Goal: Task Accomplishment & Management: Use online tool/utility

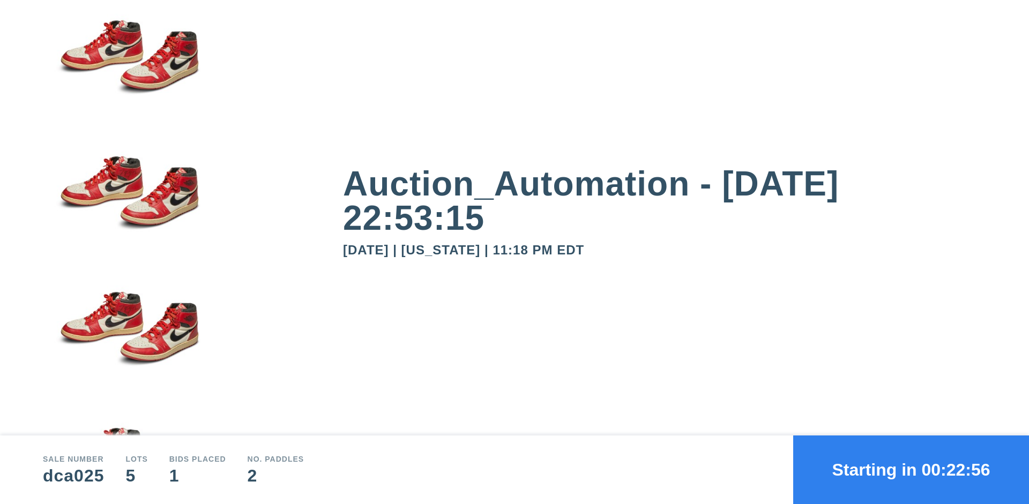
click at [911, 470] on button "Starting in 00:22:56" at bounding box center [911, 470] width 236 height 69
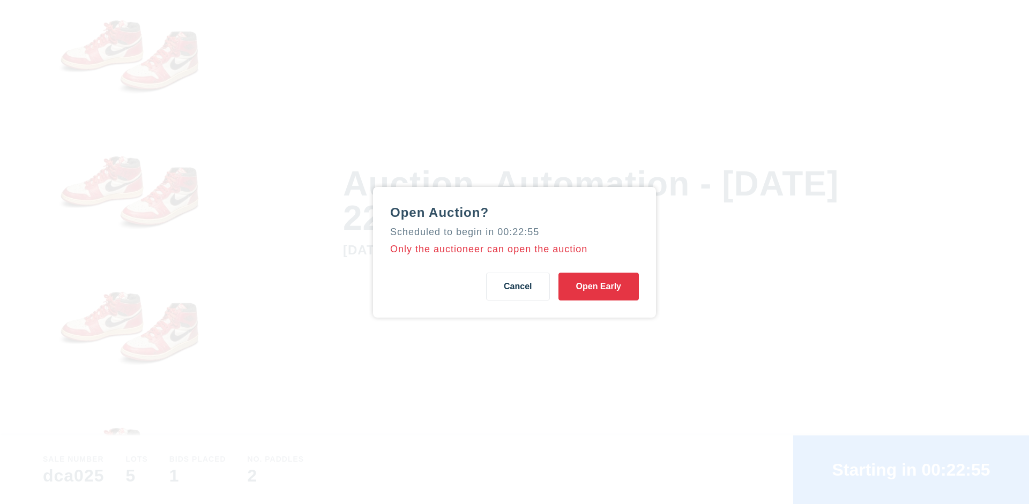
click at [599, 286] on button "Open Early" at bounding box center [598, 287] width 80 height 28
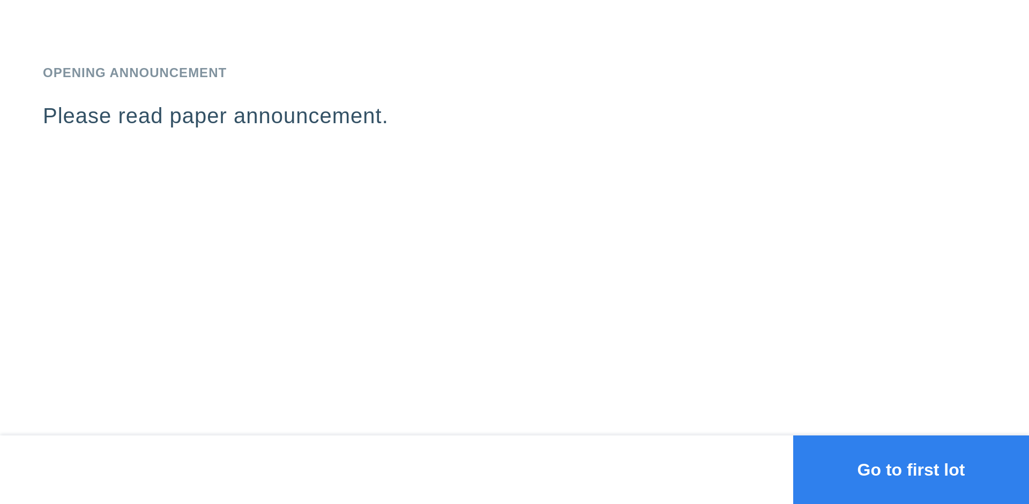
click at [911, 470] on button "Go to first lot" at bounding box center [911, 470] width 236 height 69
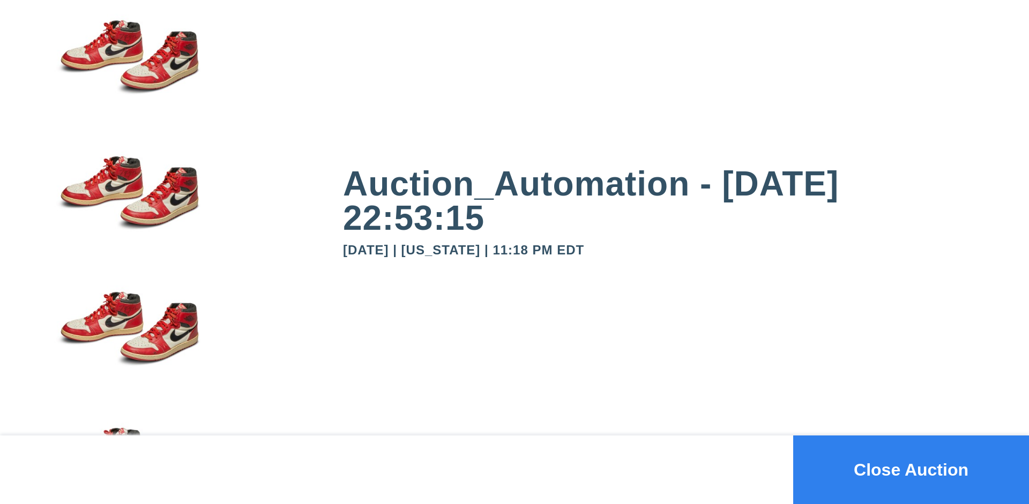
click at [911, 470] on button "Close Auction" at bounding box center [911, 470] width 236 height 69
